Goal: Browse casually

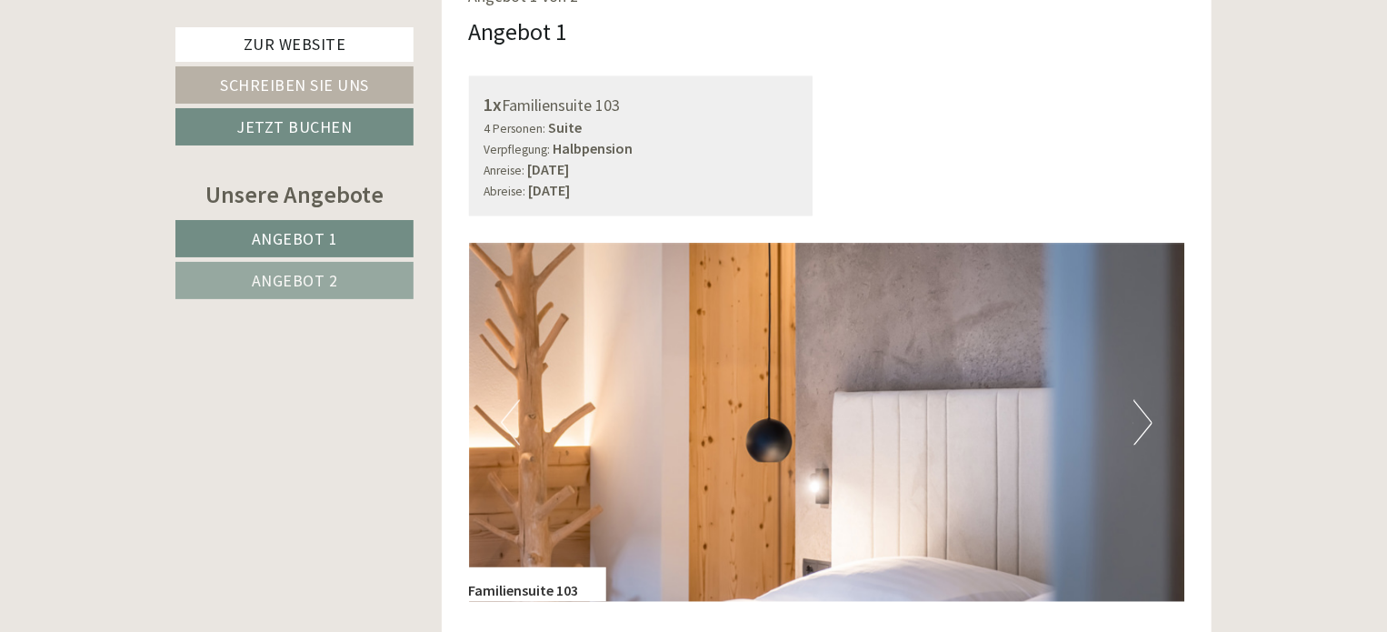
scroll to position [1272, 0]
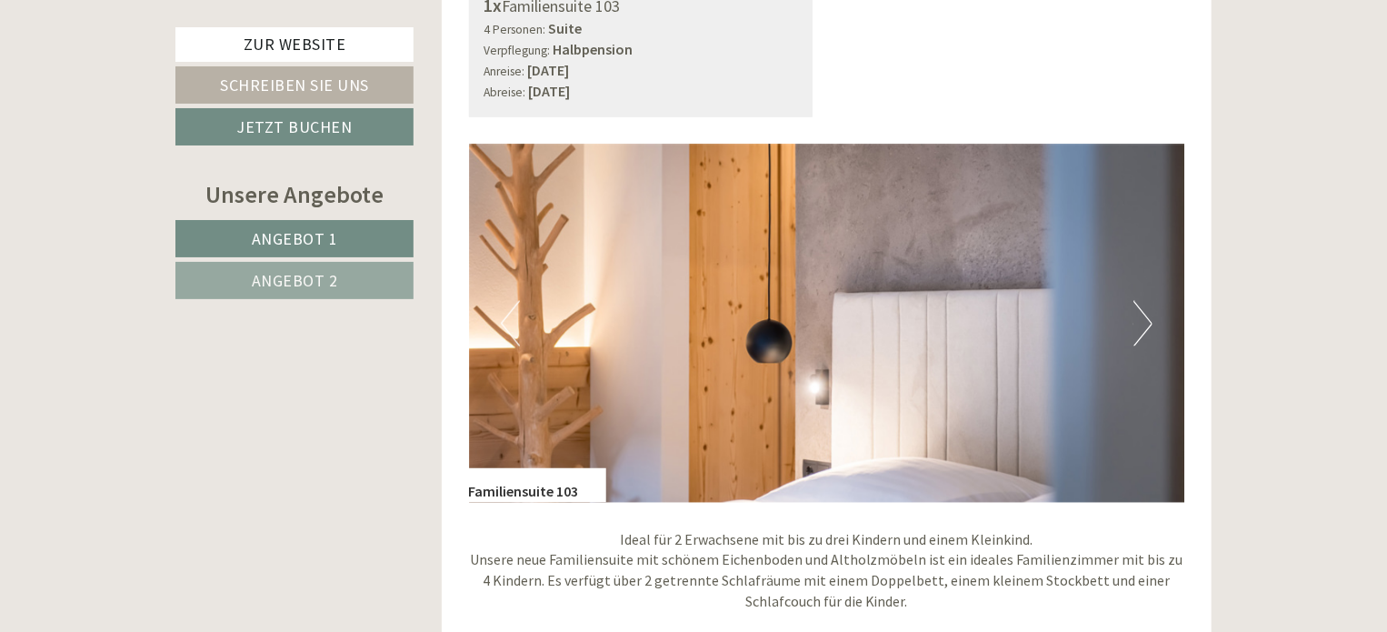
click at [1140, 301] on button "Next" at bounding box center [1142, 323] width 19 height 45
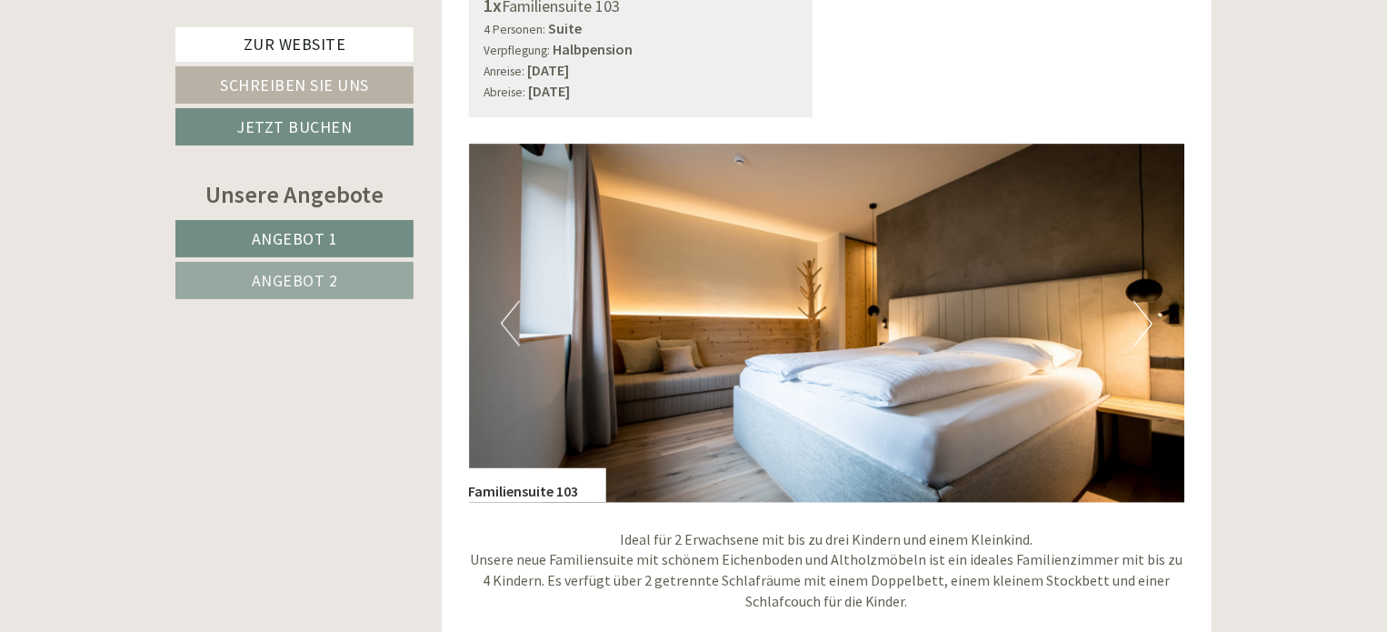
click at [1140, 301] on button "Next" at bounding box center [1142, 323] width 19 height 45
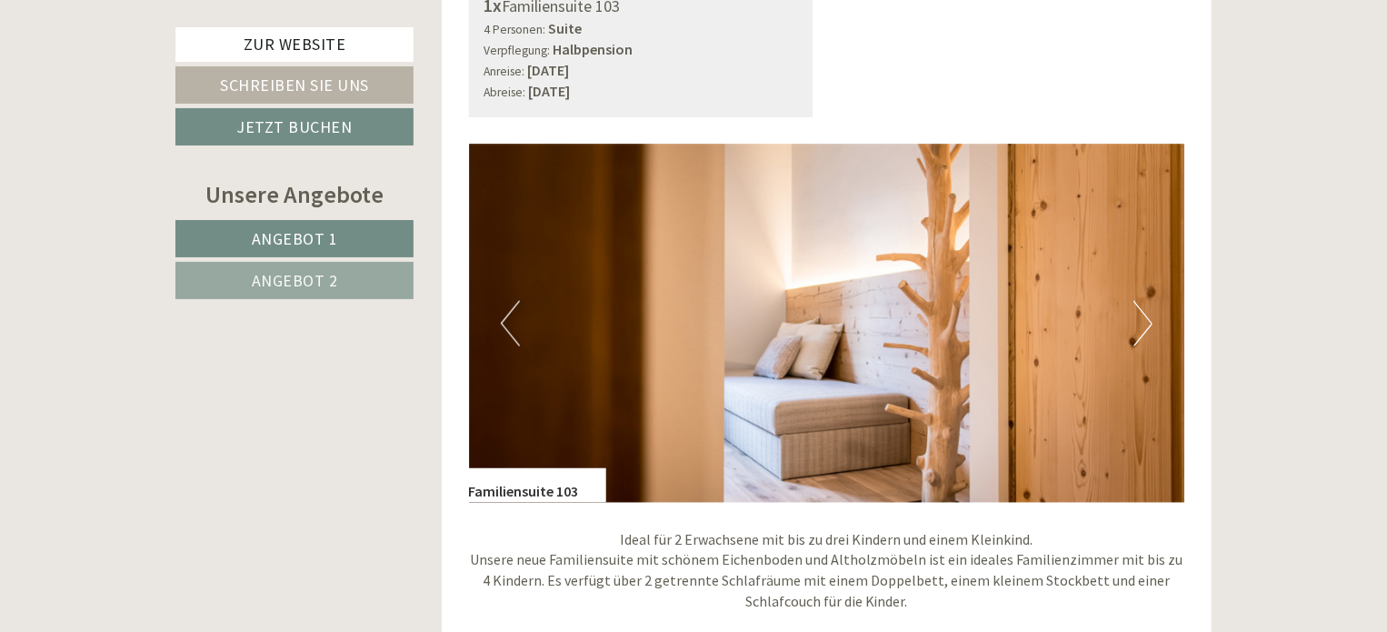
click at [1140, 301] on button "Next" at bounding box center [1142, 323] width 19 height 45
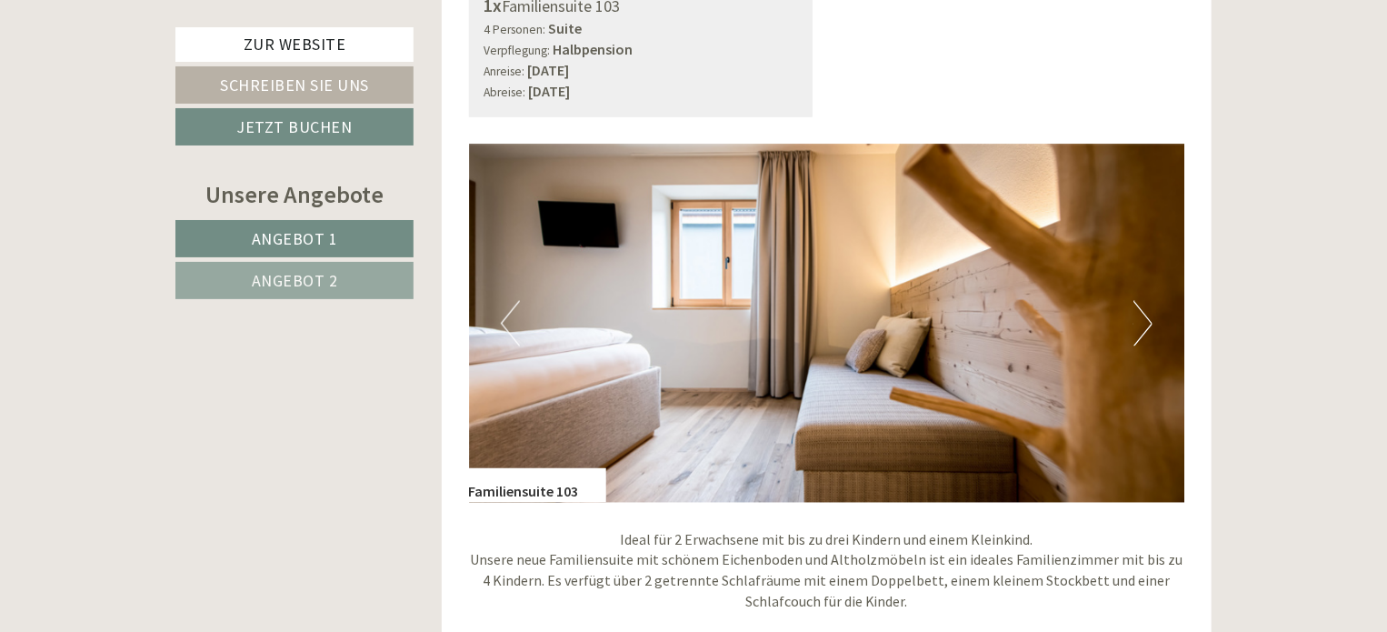
click at [1140, 301] on button "Next" at bounding box center [1142, 323] width 19 height 45
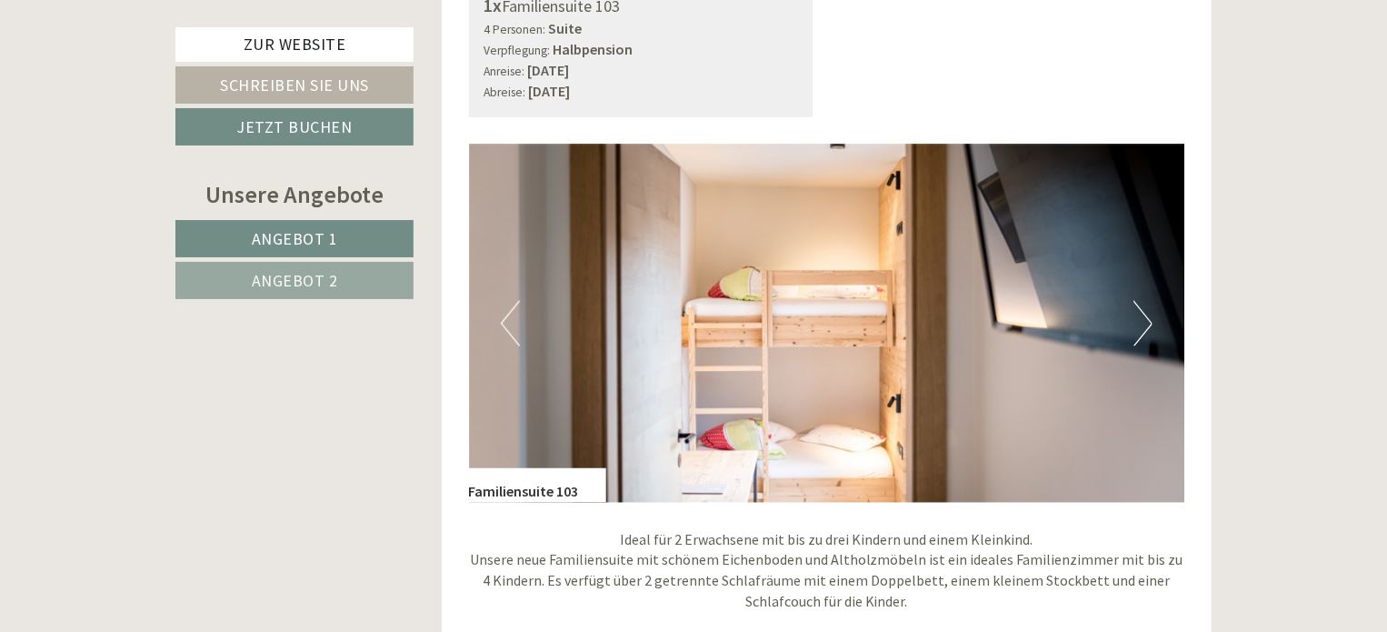
click at [1140, 301] on button "Next" at bounding box center [1142, 323] width 19 height 45
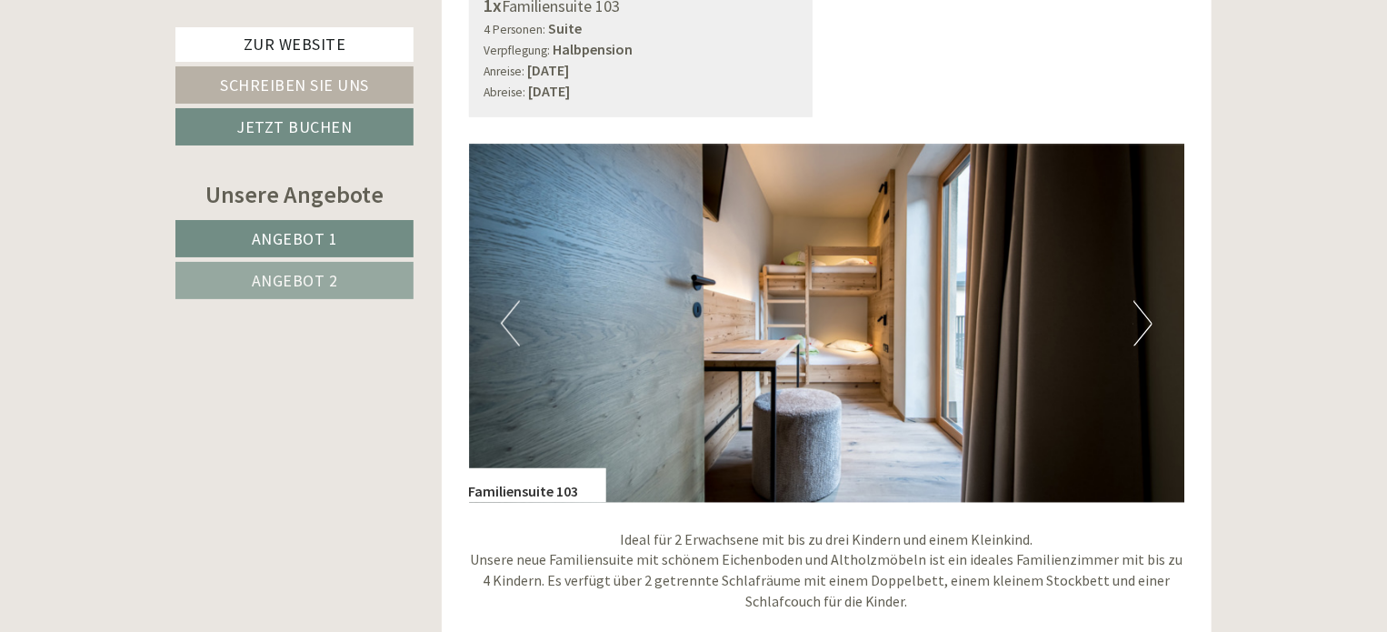
click at [1140, 301] on button "Next" at bounding box center [1142, 323] width 19 height 45
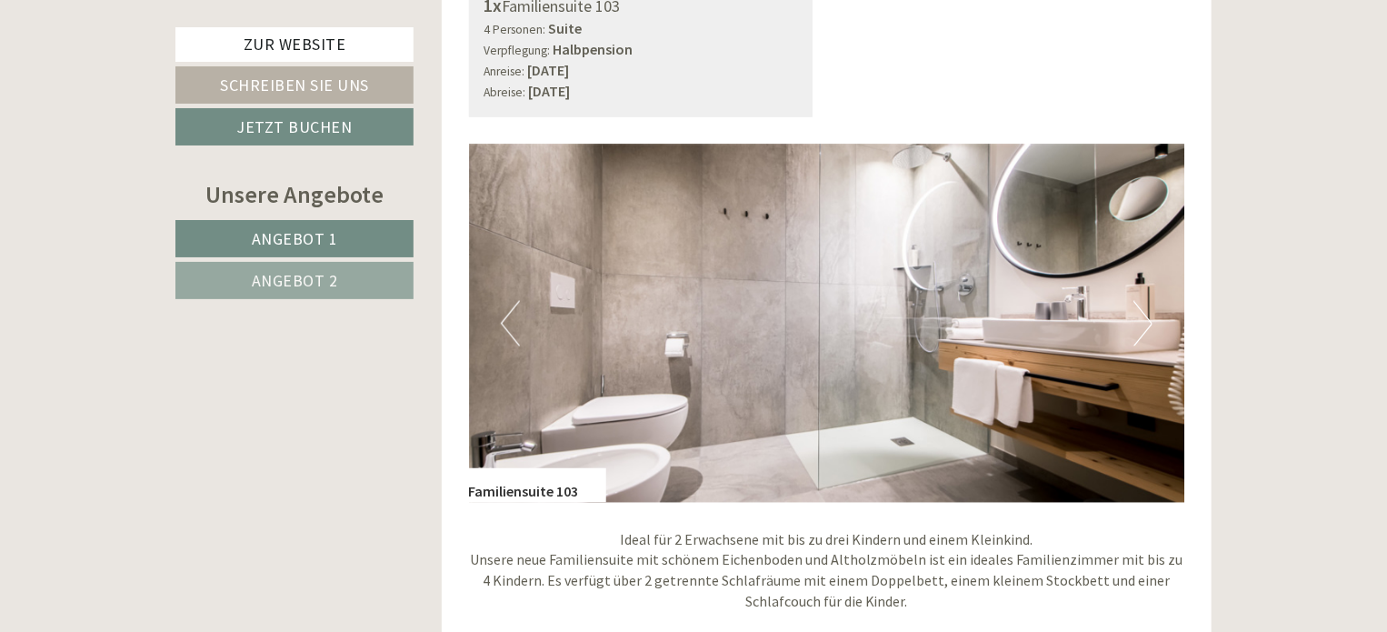
click at [1140, 301] on button "Next" at bounding box center [1142, 323] width 19 height 45
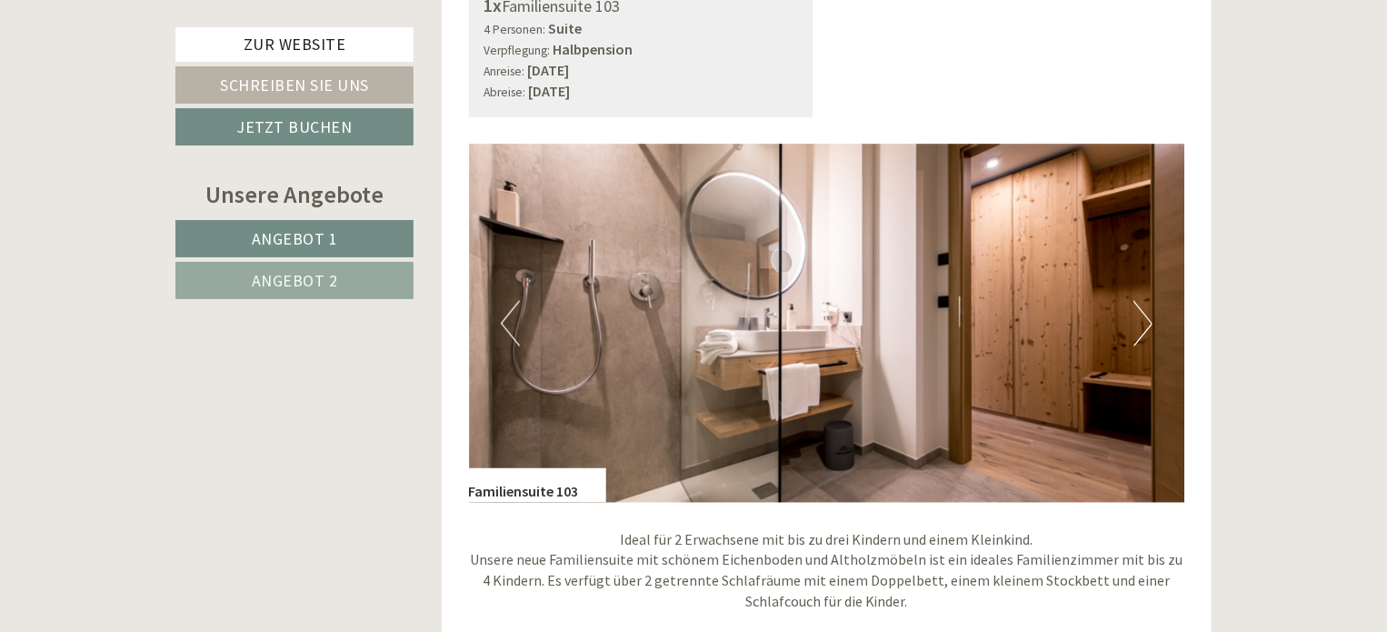
click at [1141, 301] on button "Next" at bounding box center [1142, 323] width 19 height 45
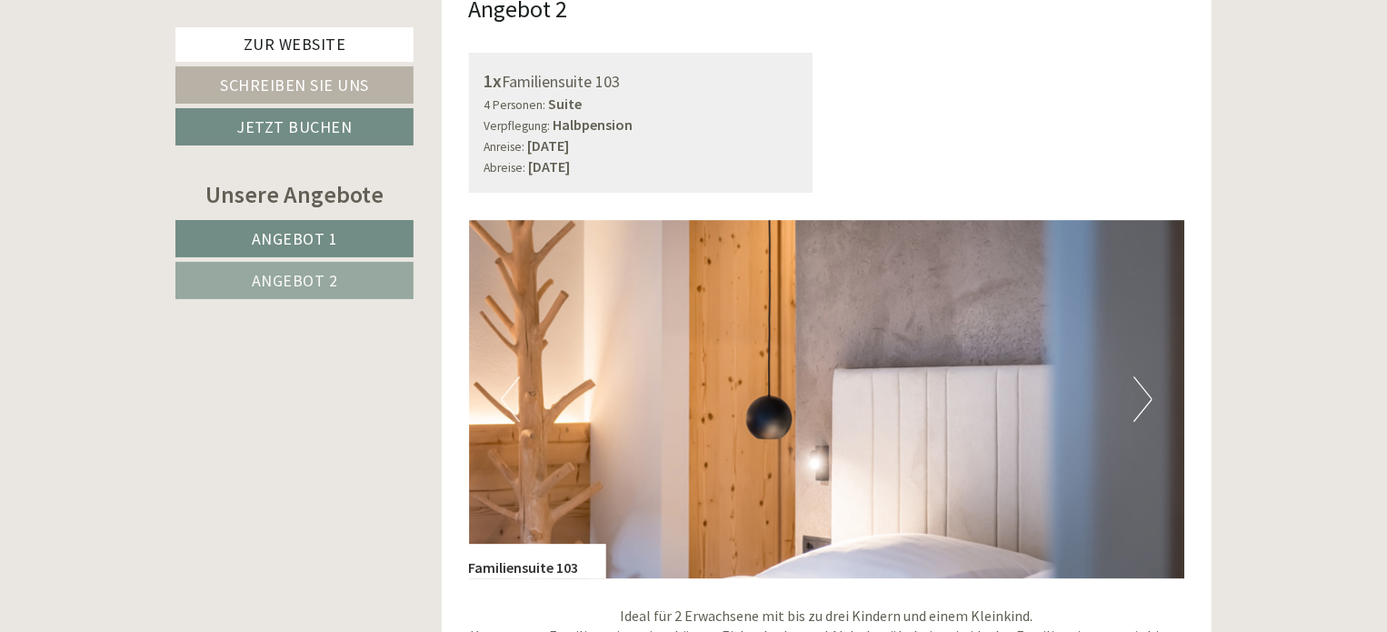
scroll to position [2636, 0]
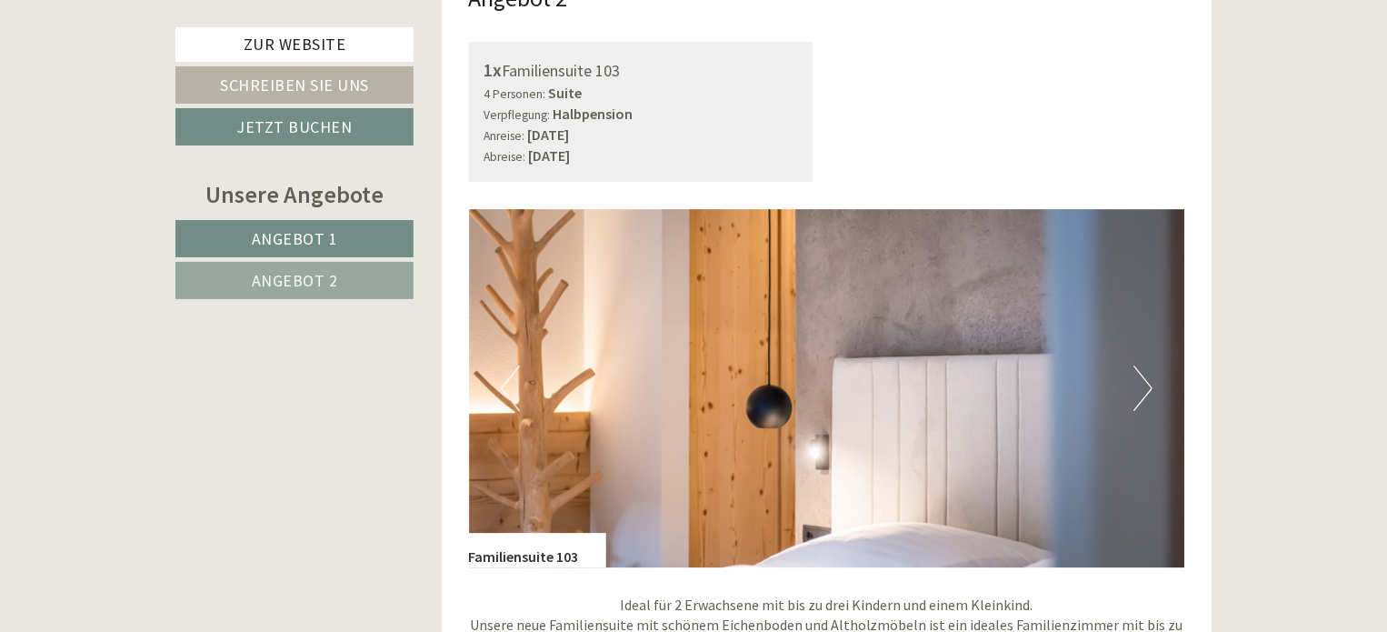
click at [1135, 365] on button "Next" at bounding box center [1142, 387] width 19 height 45
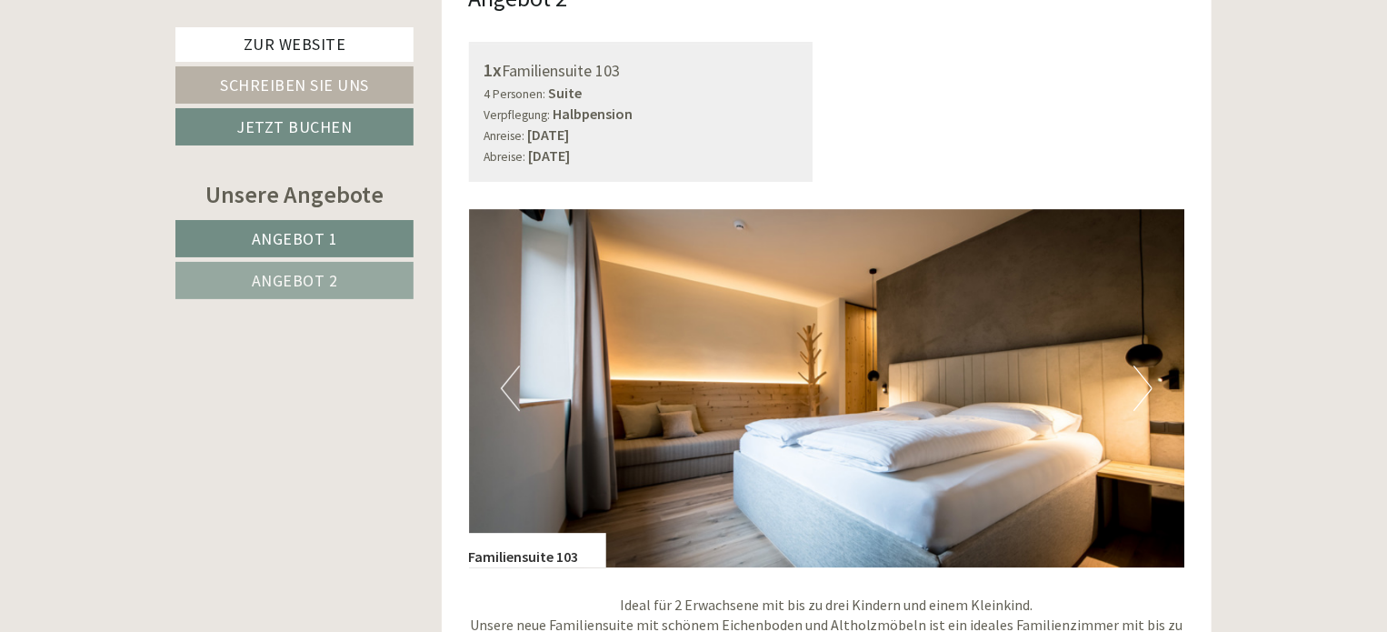
click at [1135, 365] on button "Next" at bounding box center [1142, 387] width 19 height 45
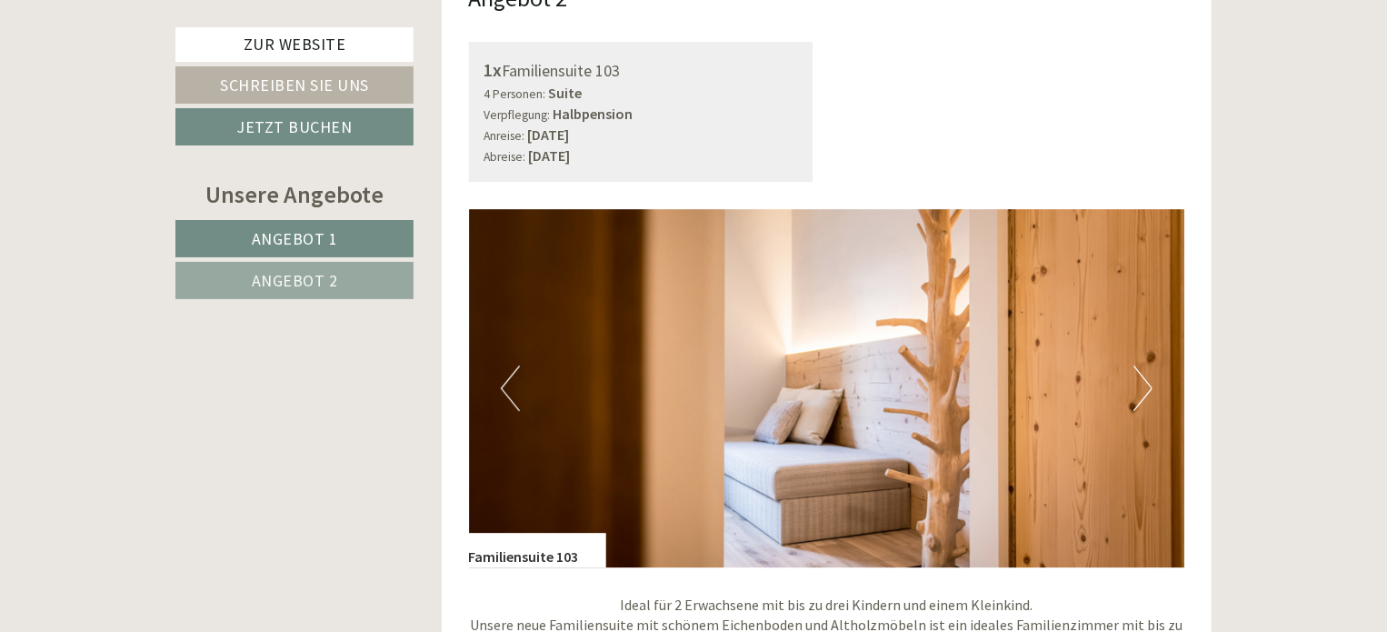
click at [1135, 365] on button "Next" at bounding box center [1142, 387] width 19 height 45
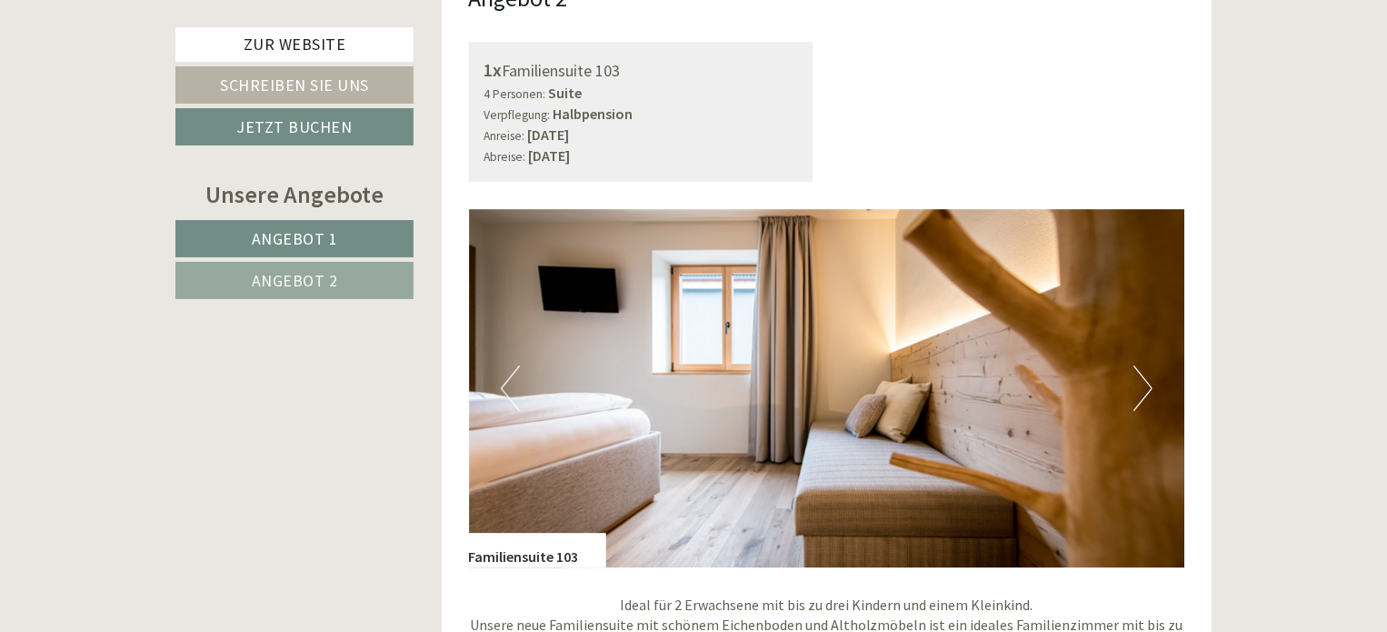
click at [1135, 365] on button "Next" at bounding box center [1142, 387] width 19 height 45
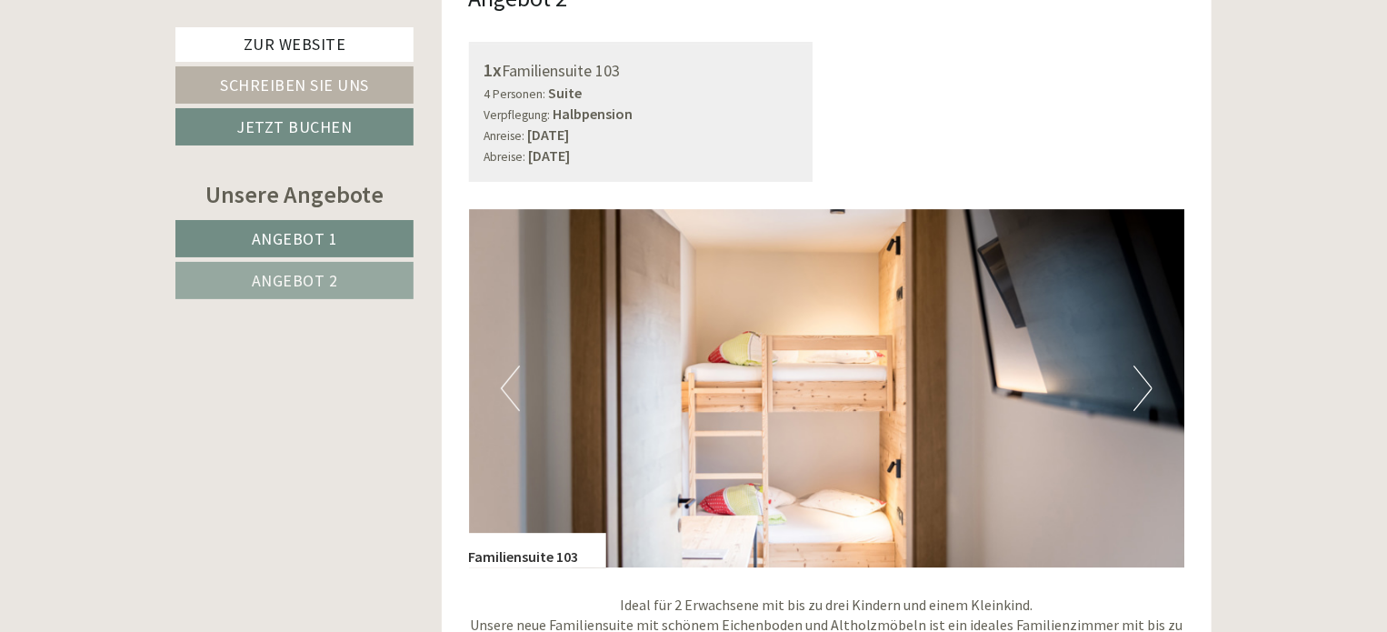
click at [1148, 365] on button "Next" at bounding box center [1142, 387] width 19 height 45
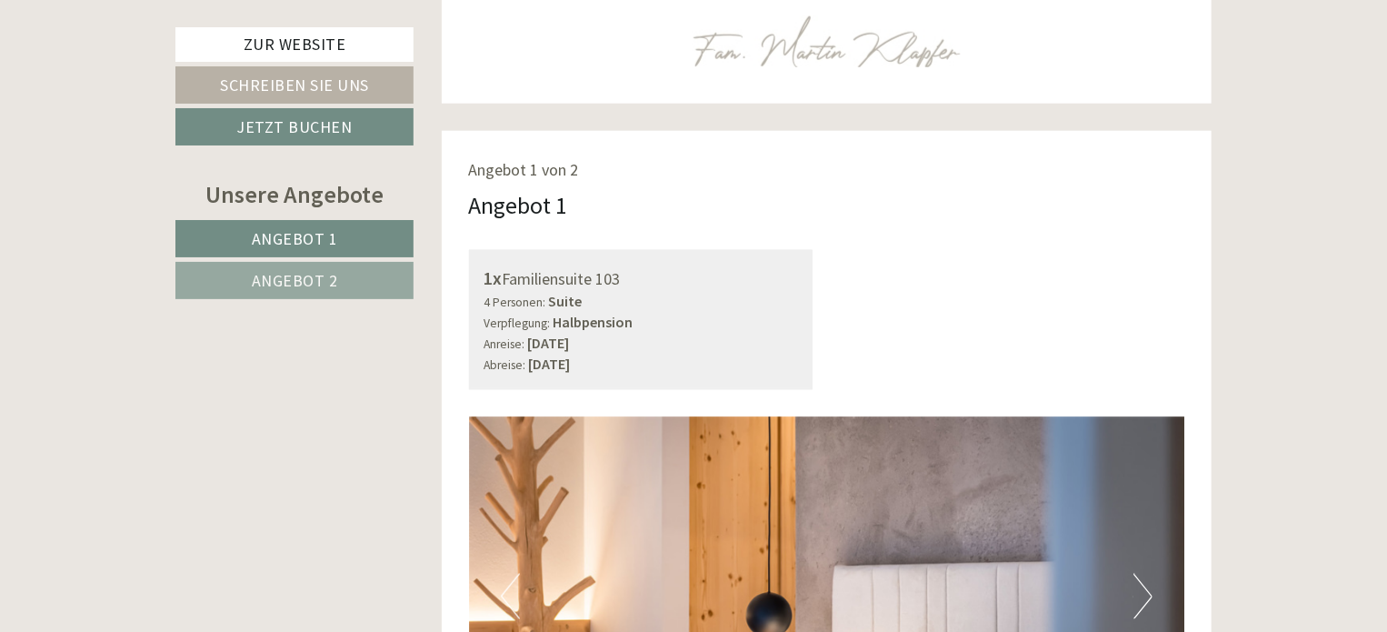
scroll to position [1272, 0]
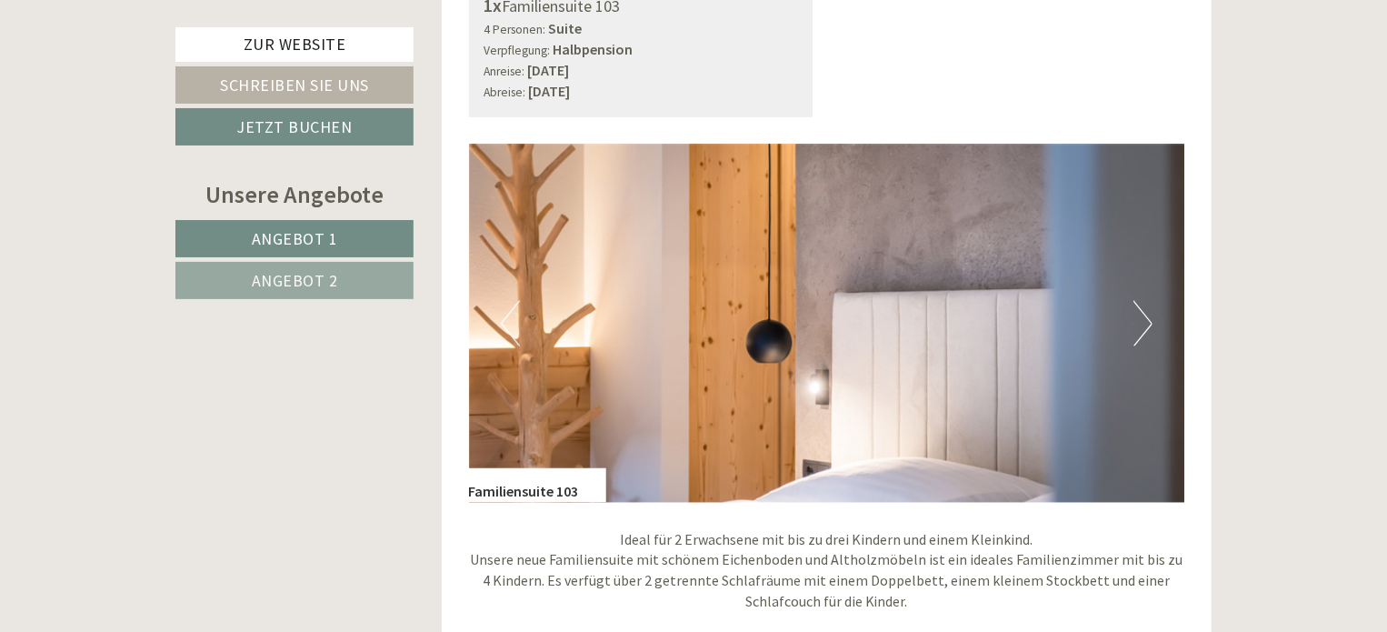
click at [1136, 301] on button "Next" at bounding box center [1142, 323] width 19 height 45
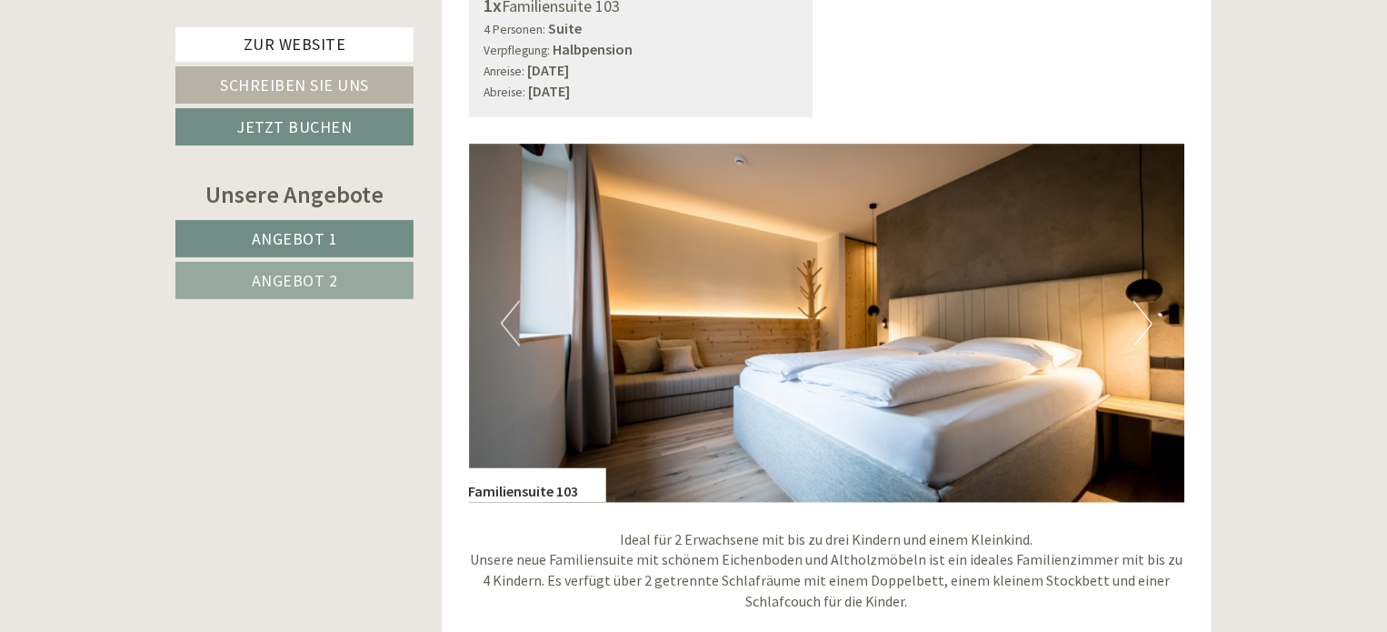
click at [1135, 301] on button "Next" at bounding box center [1142, 323] width 19 height 45
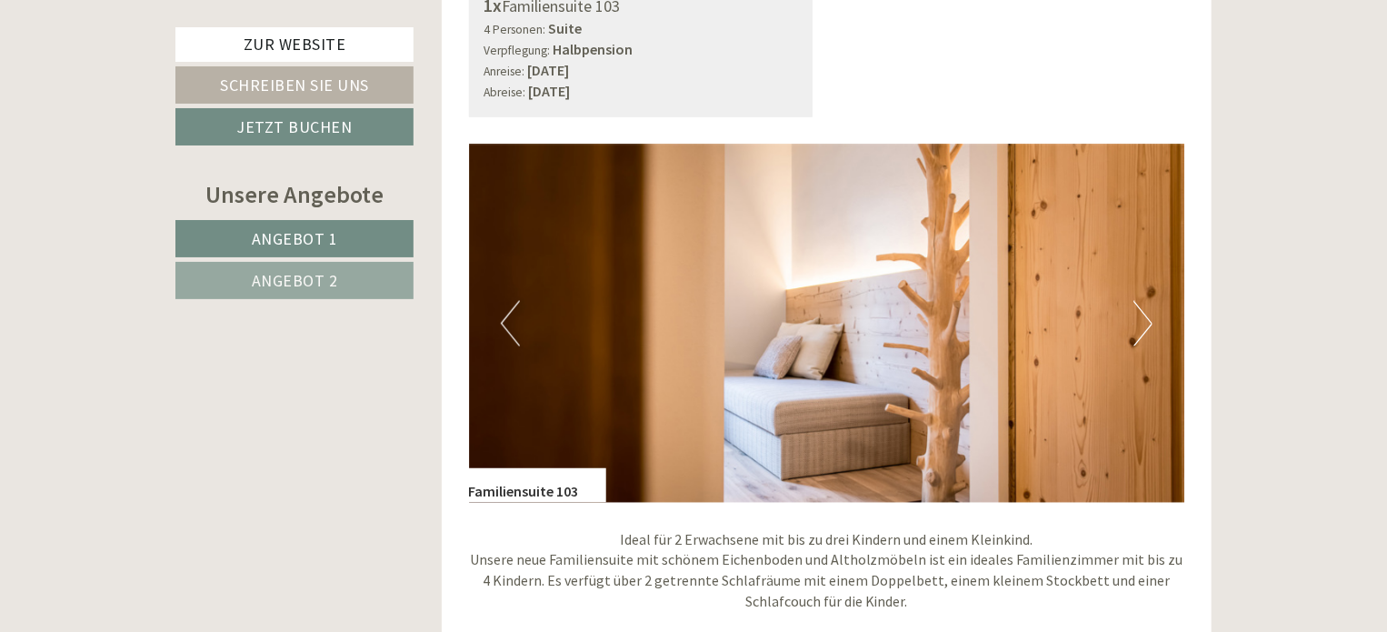
click at [1135, 301] on button "Next" at bounding box center [1142, 323] width 19 height 45
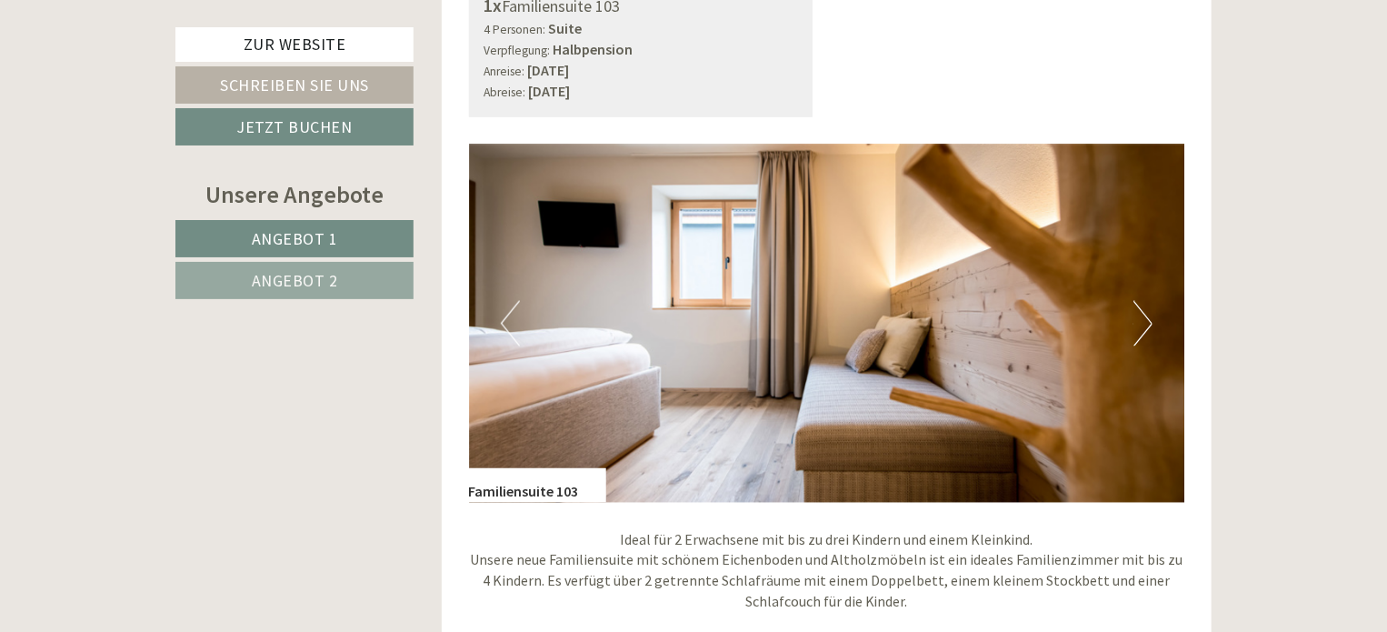
click at [1135, 301] on button "Next" at bounding box center [1142, 323] width 19 height 45
